Goal: Task Accomplishment & Management: Manage account settings

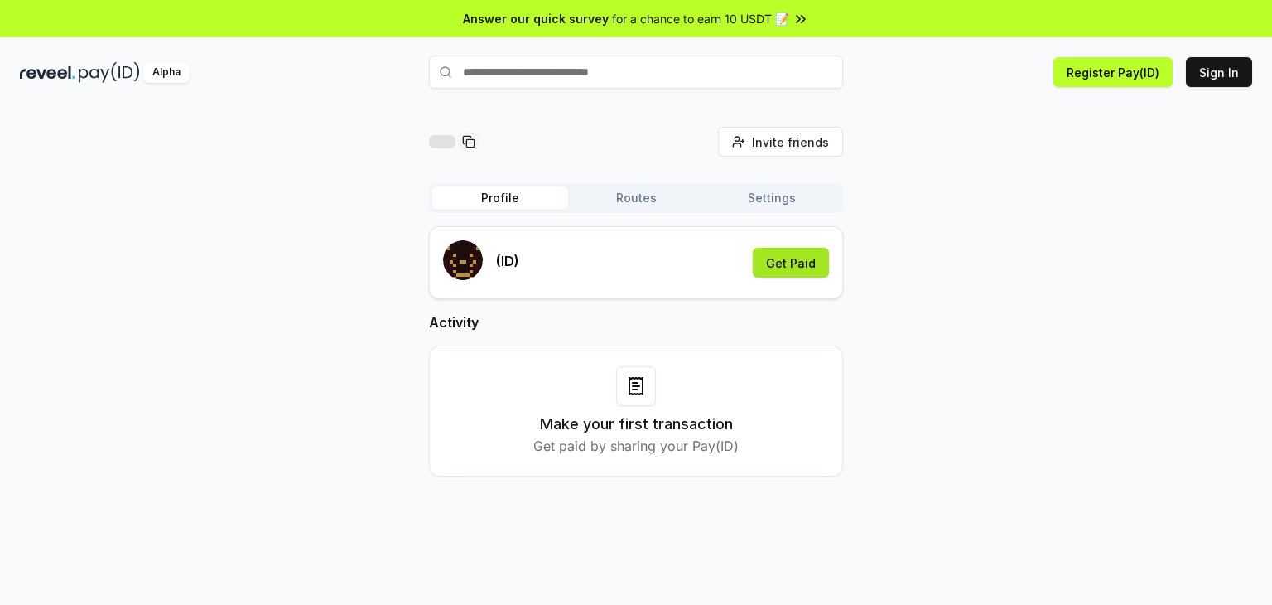
click at [791, 256] on button "Get Paid" at bounding box center [791, 263] width 76 height 30
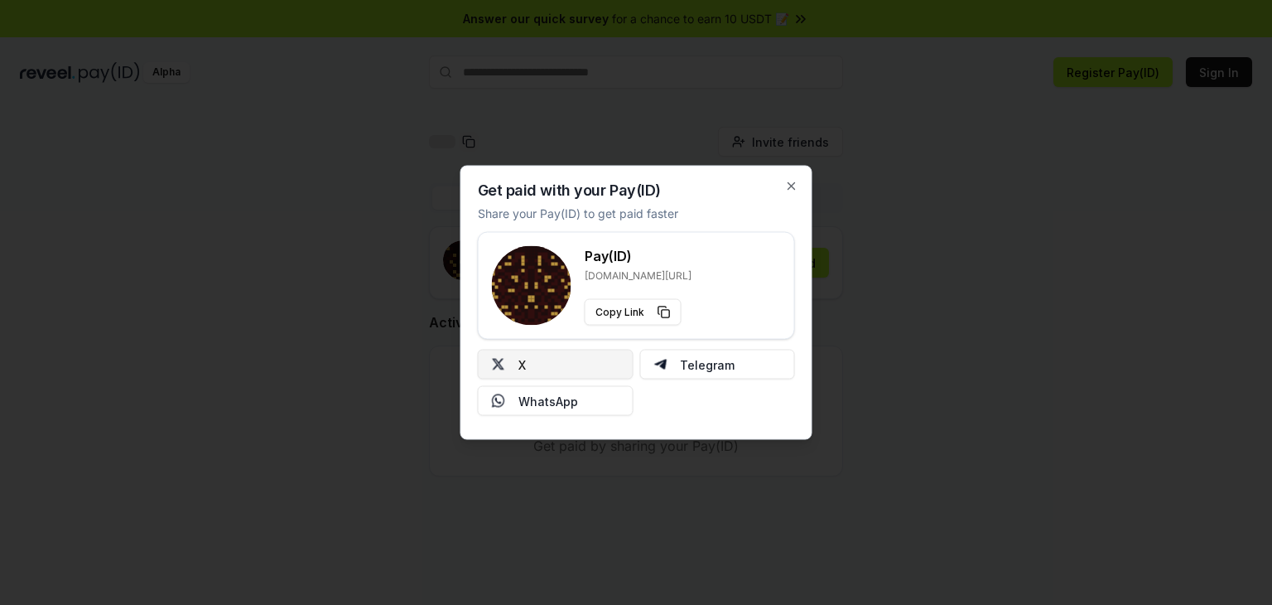
click at [555, 361] on button "X" at bounding box center [556, 365] width 156 height 30
click at [596, 361] on button "X" at bounding box center [556, 365] width 156 height 30
click at [554, 361] on button "X" at bounding box center [556, 365] width 156 height 30
